Goal: Find specific page/section: Find specific page/section

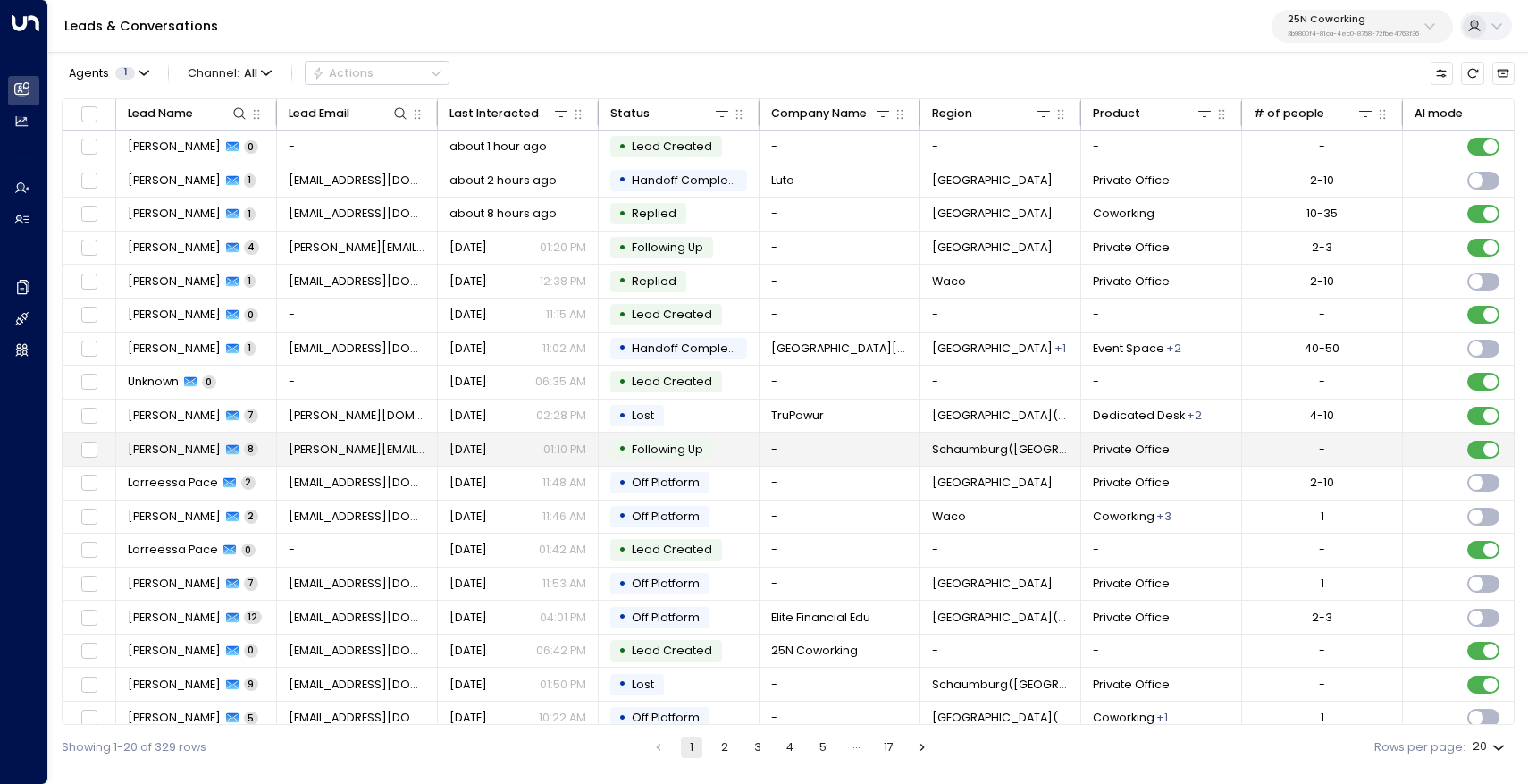
click at [175, 450] on span "[PERSON_NAME]" at bounding box center [174, 450] width 93 height 16
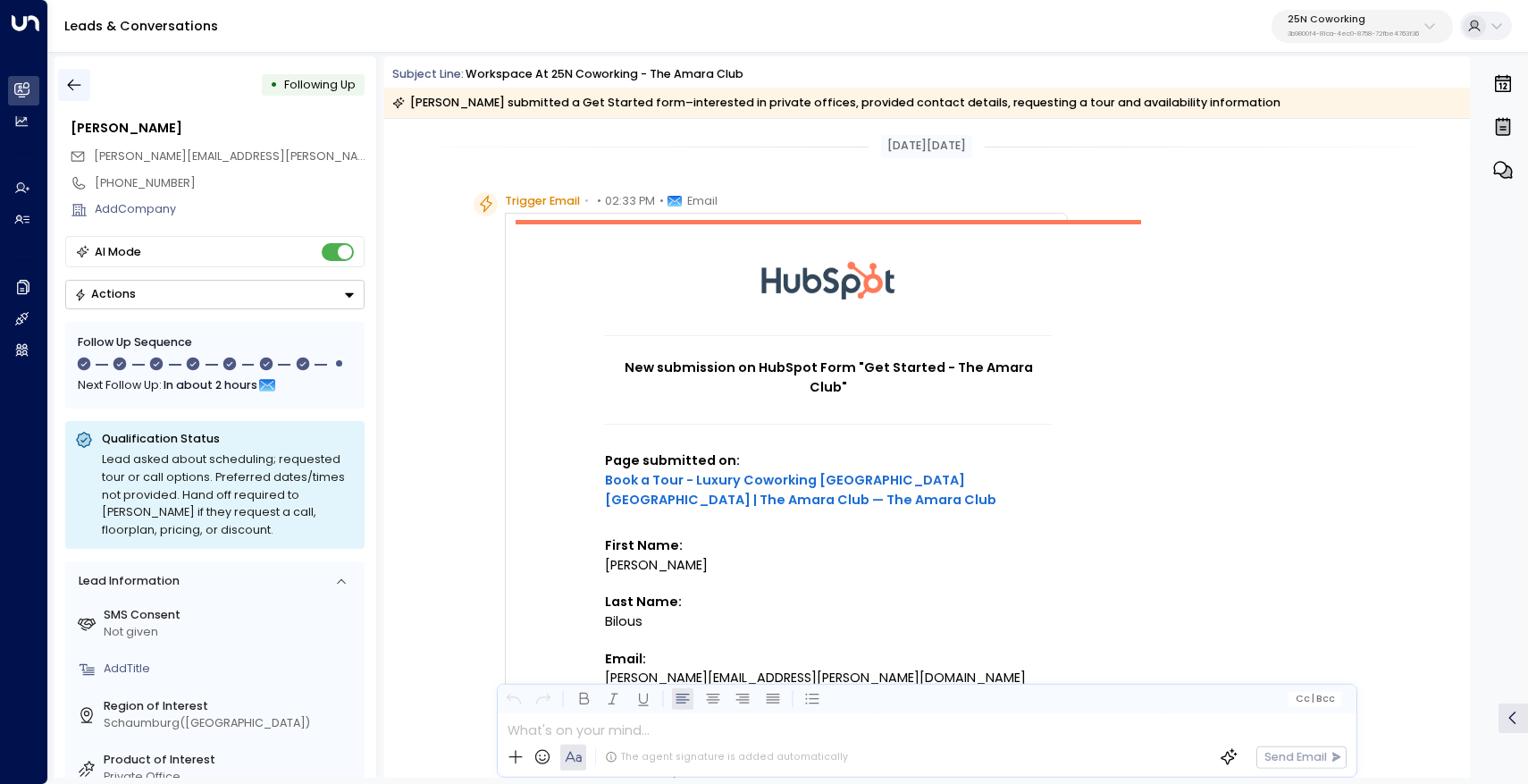
click at [78, 75] on button "button" at bounding box center [73, 84] width 32 height 32
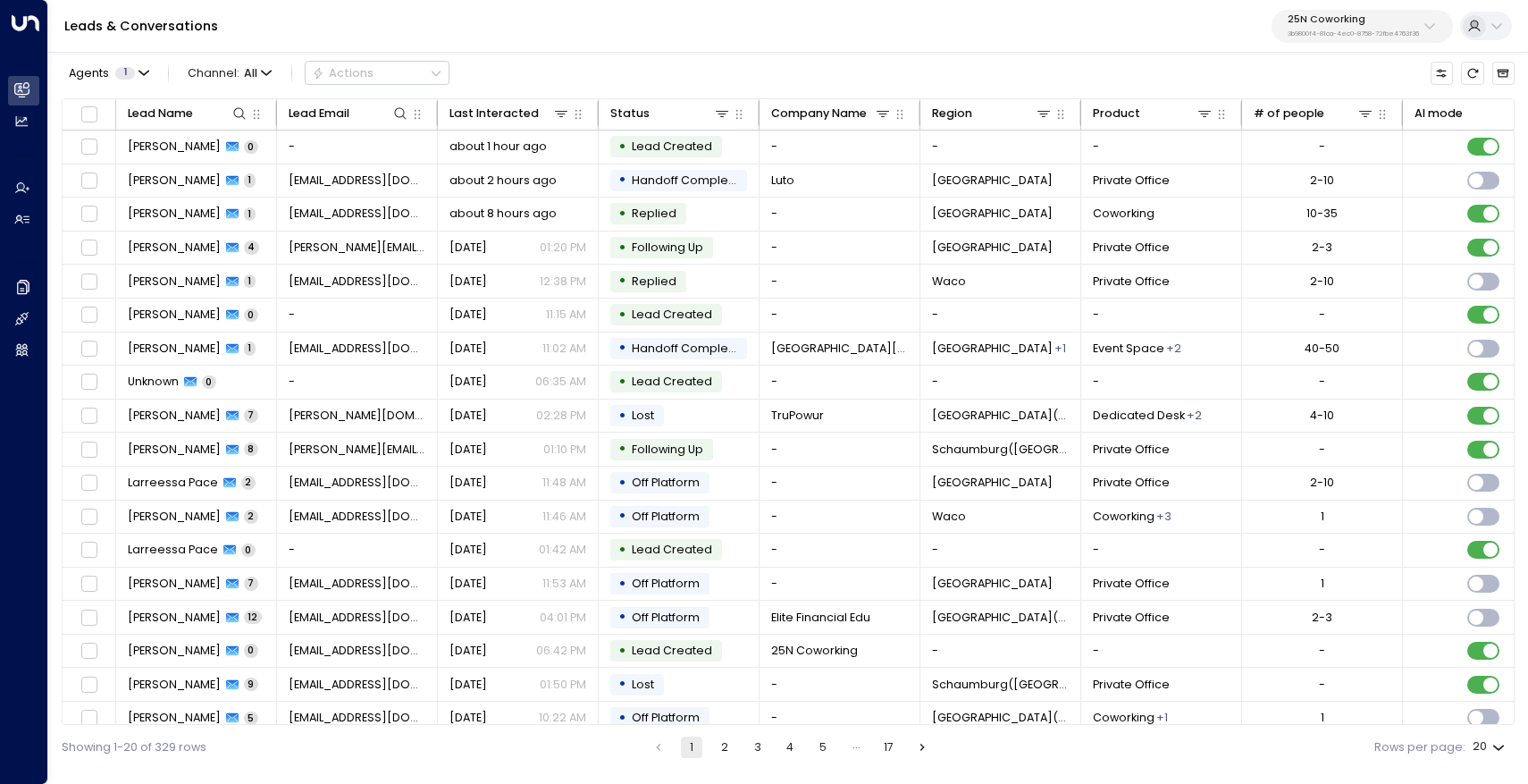
click at [1297, 41] on button "25N Coworking 3b9800f4-81ca-4ec0-8758-72fbe4763f36" at bounding box center [1363, 26] width 182 height 33
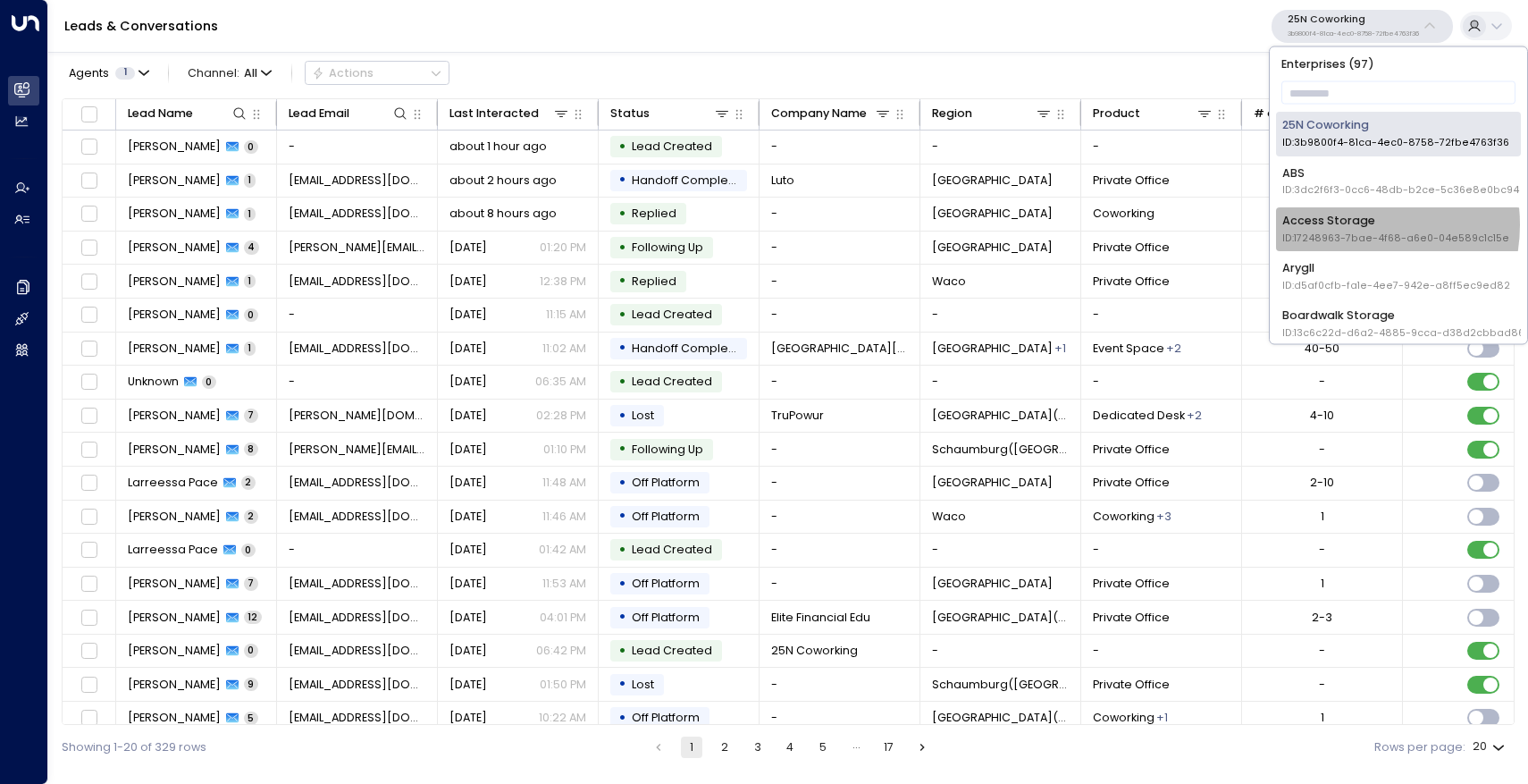
click at [1346, 225] on div "Access Storage ID: 17248963-7bae-4f68-a6e0-04e589c1c15e" at bounding box center [1396, 229] width 227 height 33
